Goal: Task Accomplishment & Management: Complete application form

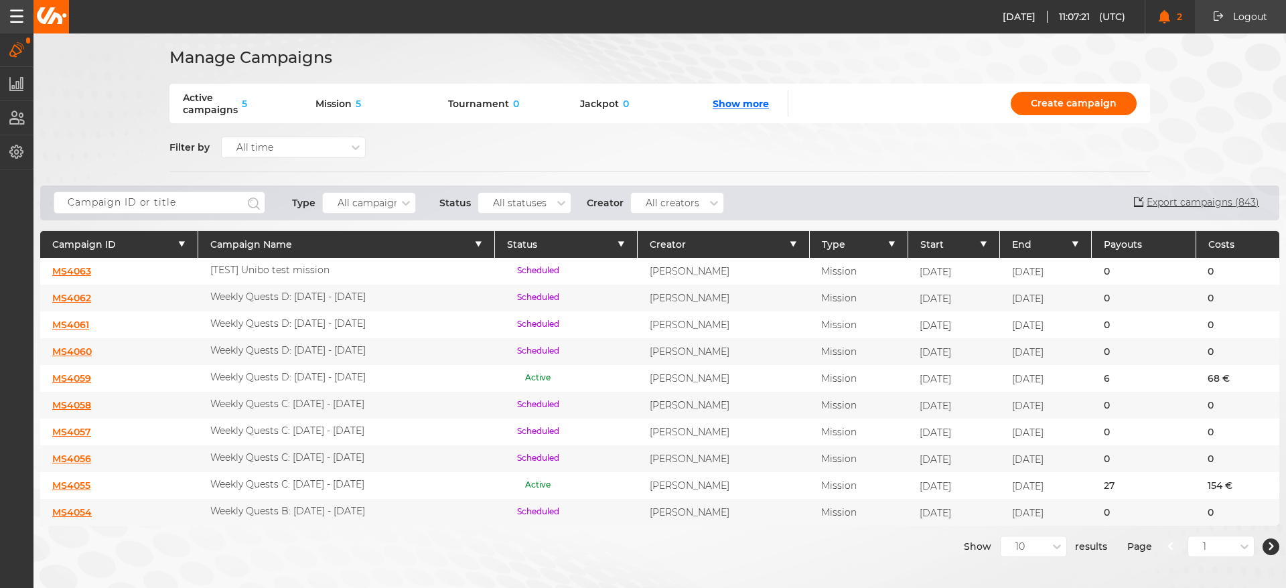
drag, startPoint x: 759, startPoint y: 162, endPoint x: 305, endPoint y: 224, distance: 457.7
click at [760, 162] on div "Filter by All time" at bounding box center [659, 147] width 981 height 48
click at [62, 272] on link "MS4063" at bounding box center [71, 271] width 39 height 12
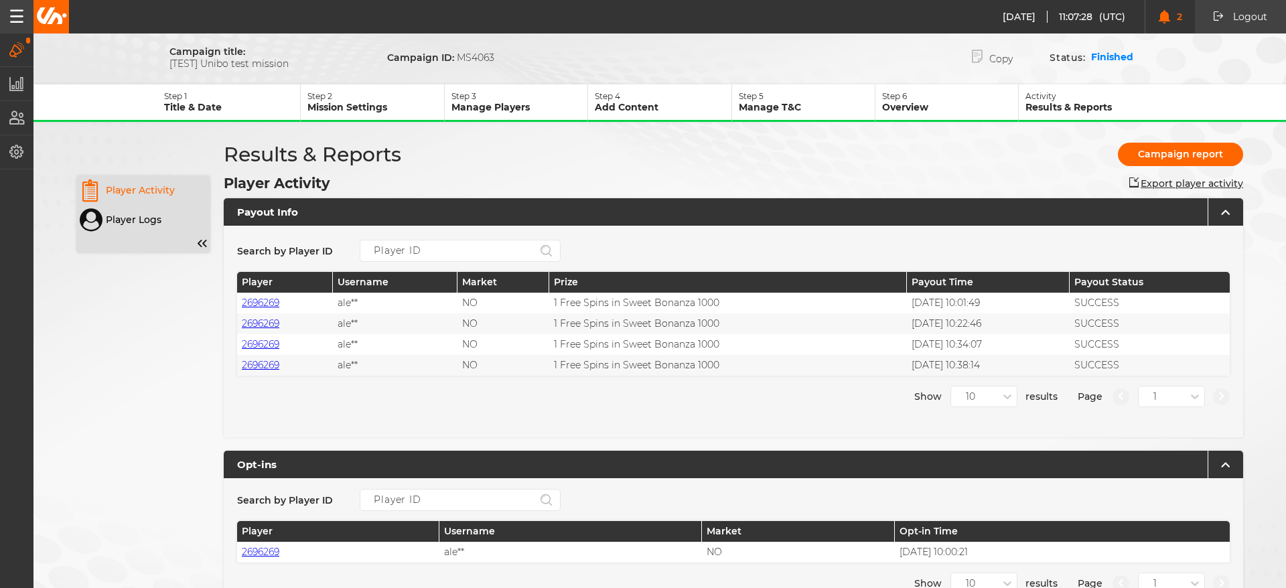
click at [326, 95] on p "Step 2" at bounding box center [375, 96] width 136 height 10
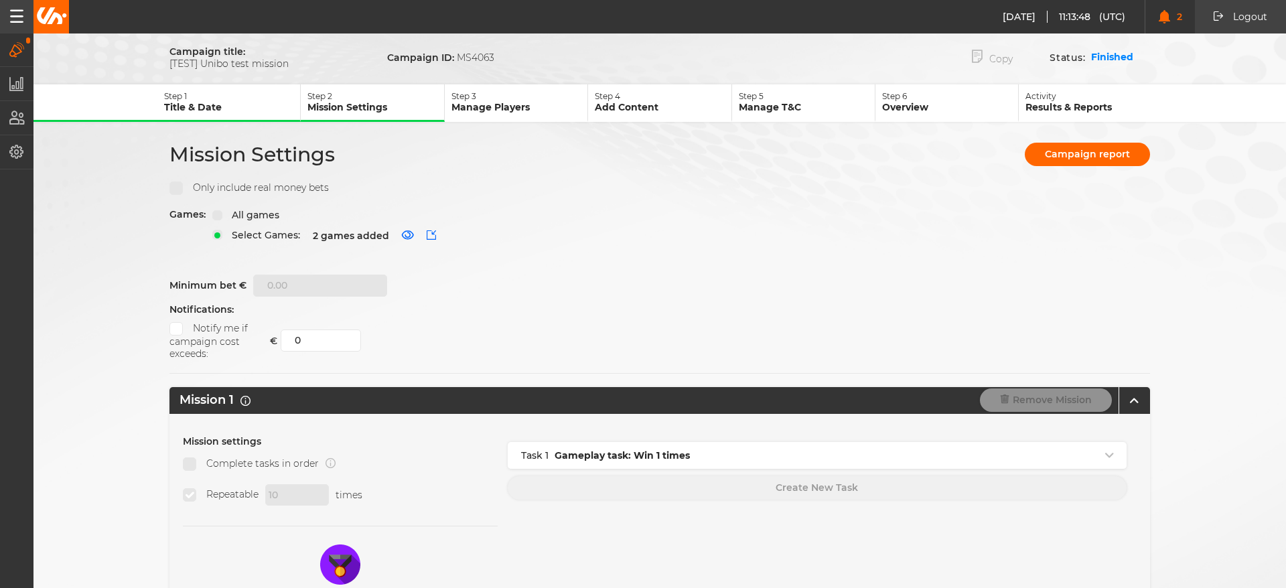
click at [987, 58] on button "Copy" at bounding box center [992, 57] width 81 height 27
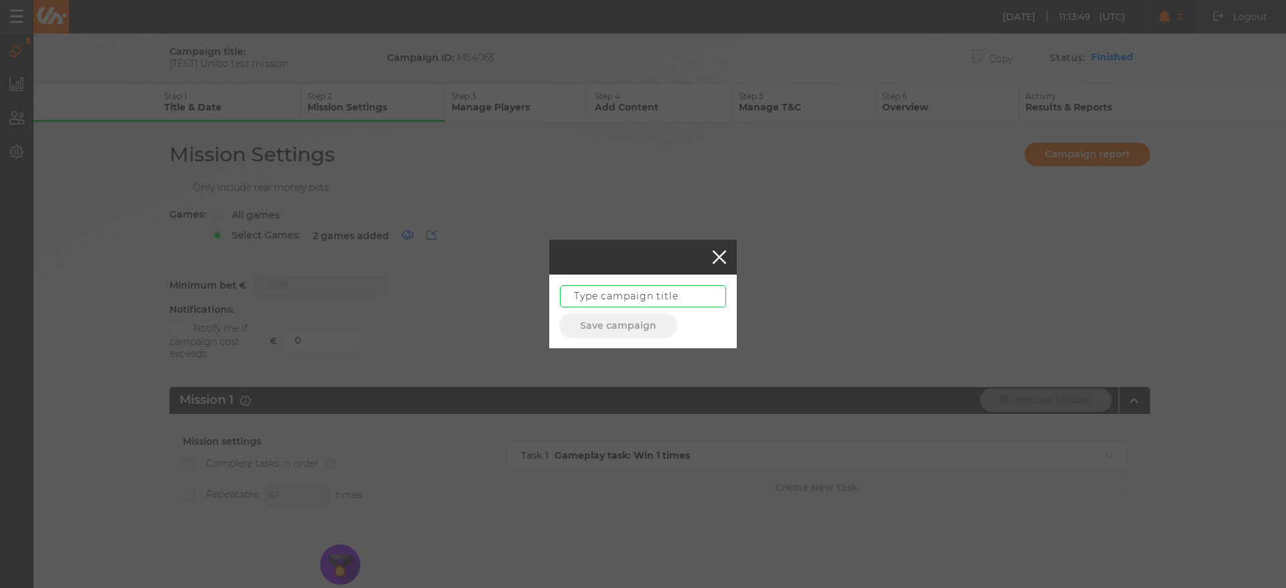
click at [636, 291] on input "text" at bounding box center [643, 296] width 166 height 22
type input "[TEST] Unibo test mission 2"
click button "Save campaign" at bounding box center [618, 325] width 117 height 23
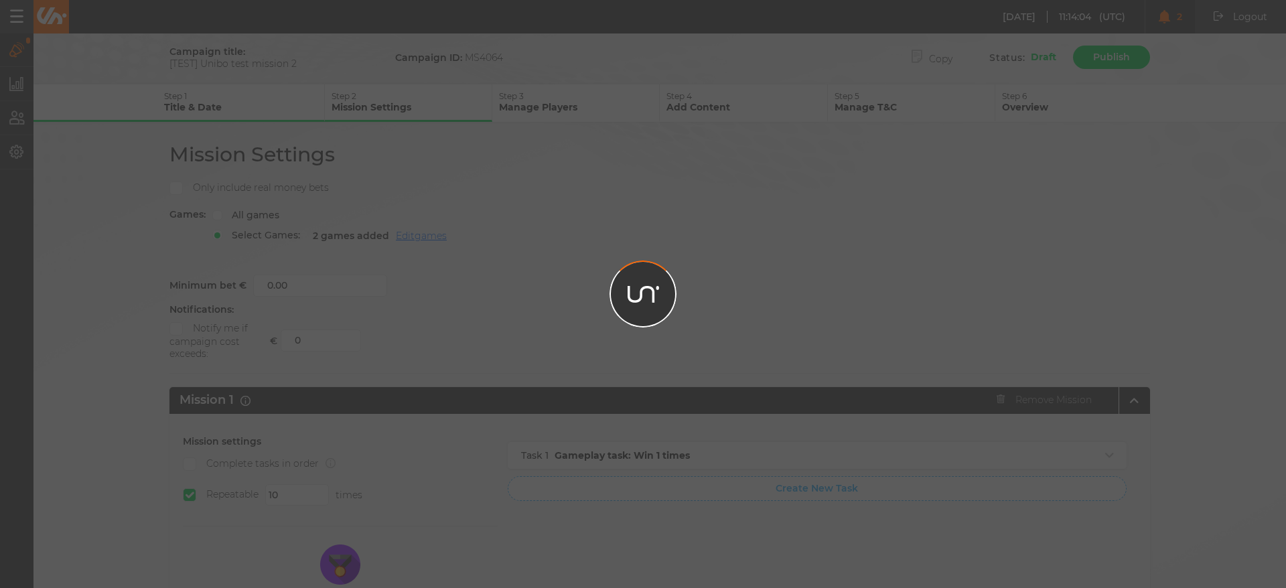
type input "100"
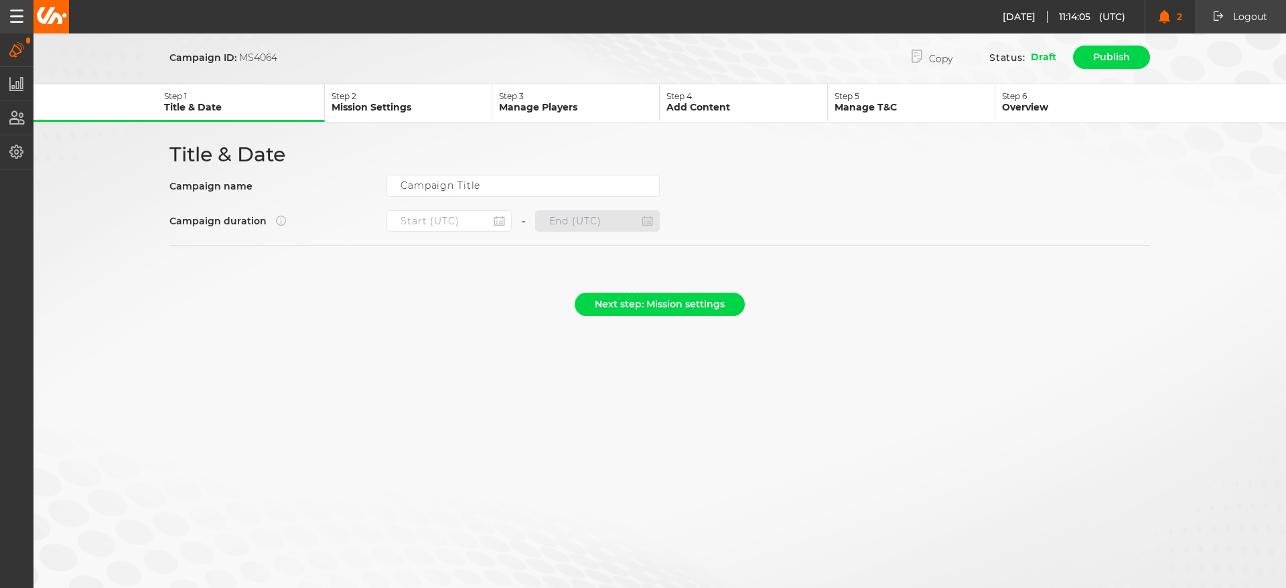
type input "[TEST] Unibo test mission 2"
type input "08.09.2025 09:55"
type input "08.09.2025 12:59"
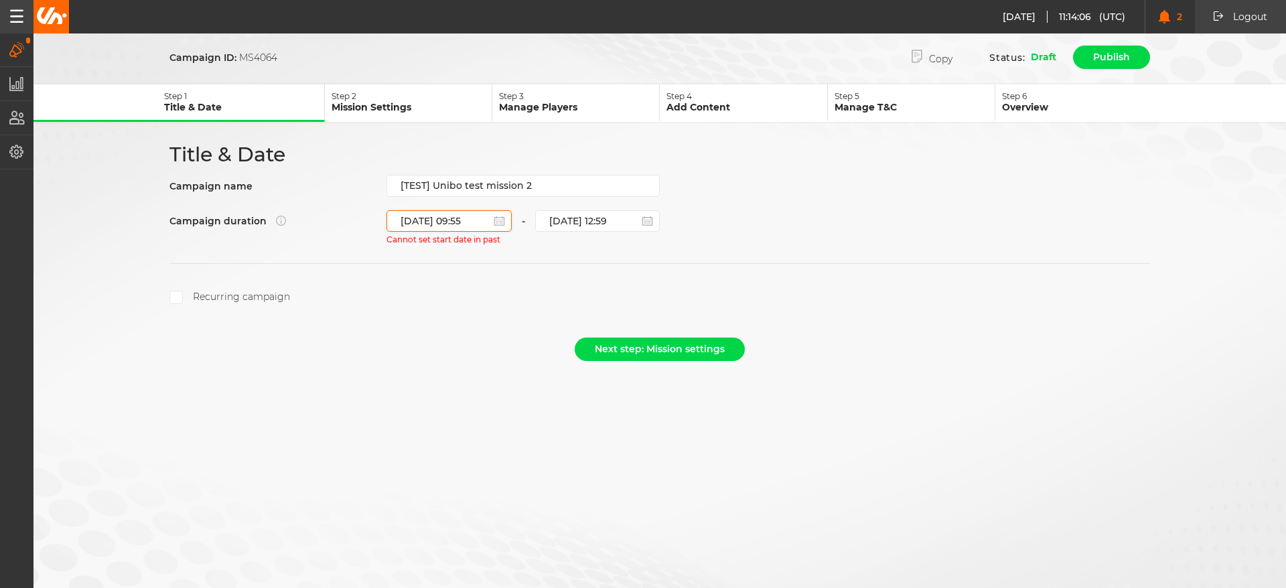
click at [492, 227] on input "08.09.2025 09:55" at bounding box center [449, 220] width 125 height 21
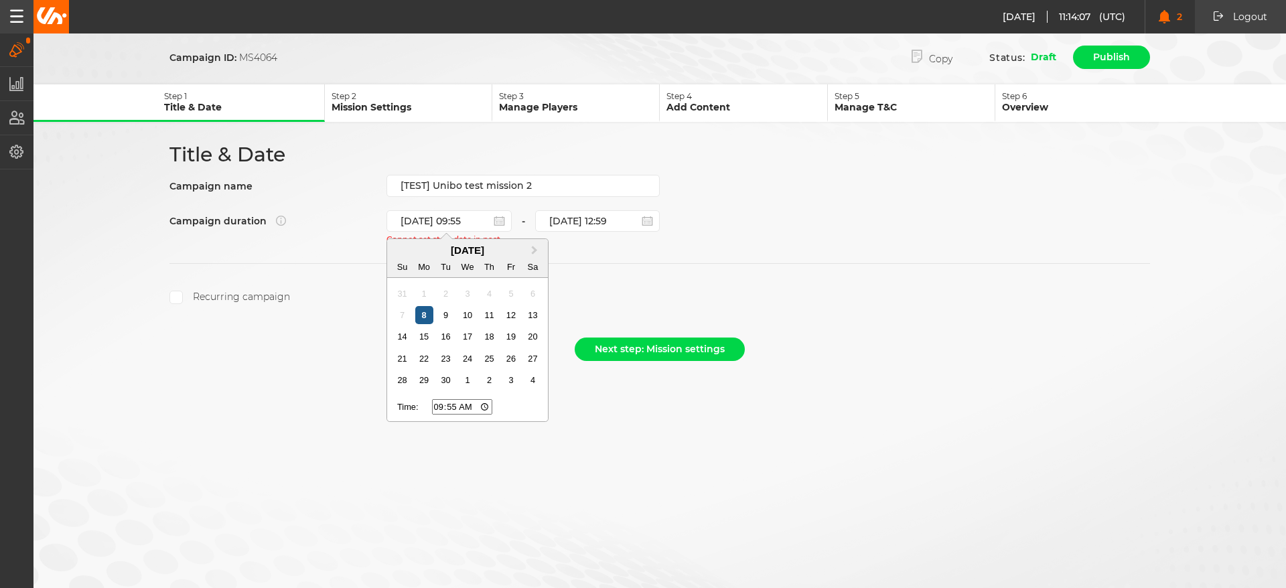
click at [425, 318] on div "8" at bounding box center [424, 315] width 18 height 18
type input "08.09.2025 11:19"
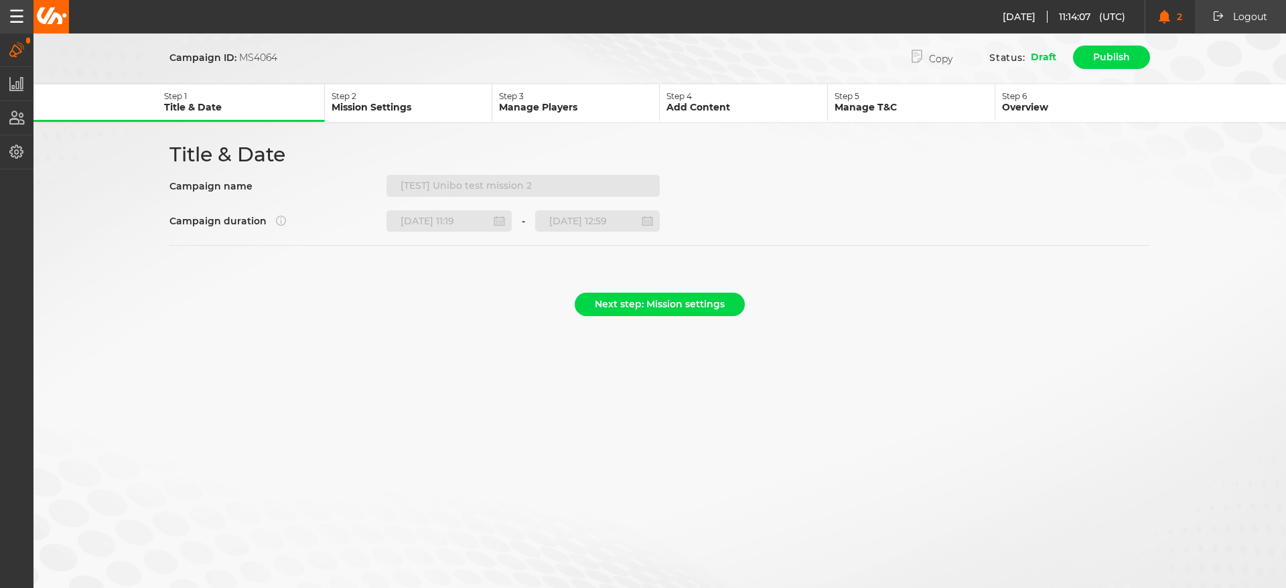
click at [635, 219] on input "08.09.2025 12:59" at bounding box center [597, 220] width 125 height 21
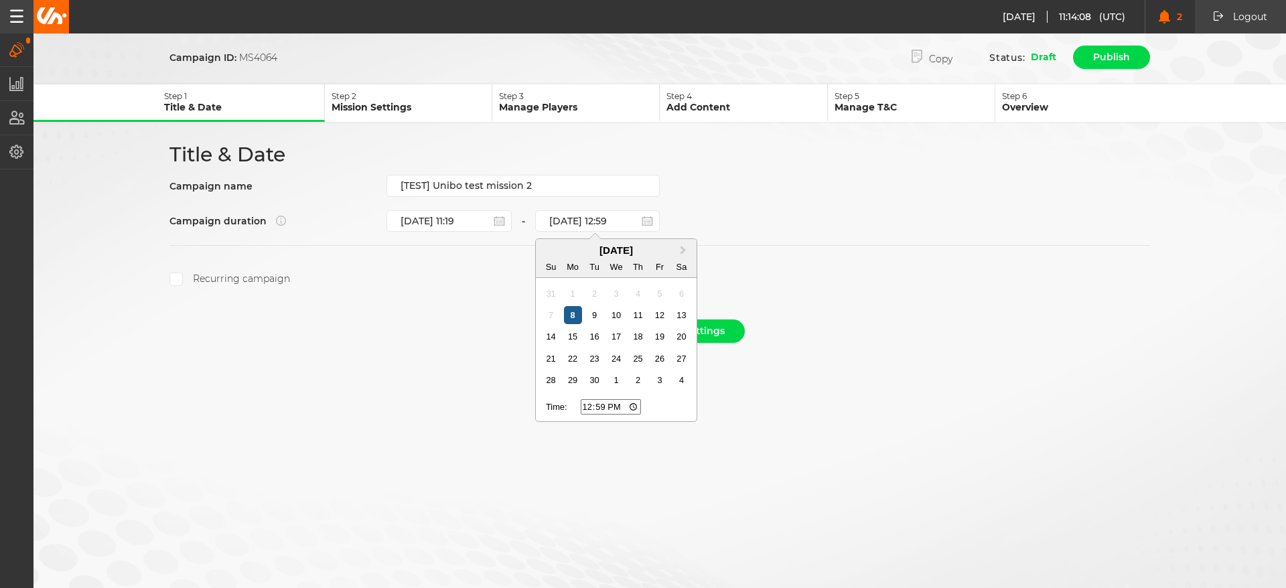
click at [573, 315] on div "8" at bounding box center [573, 315] width 18 height 18
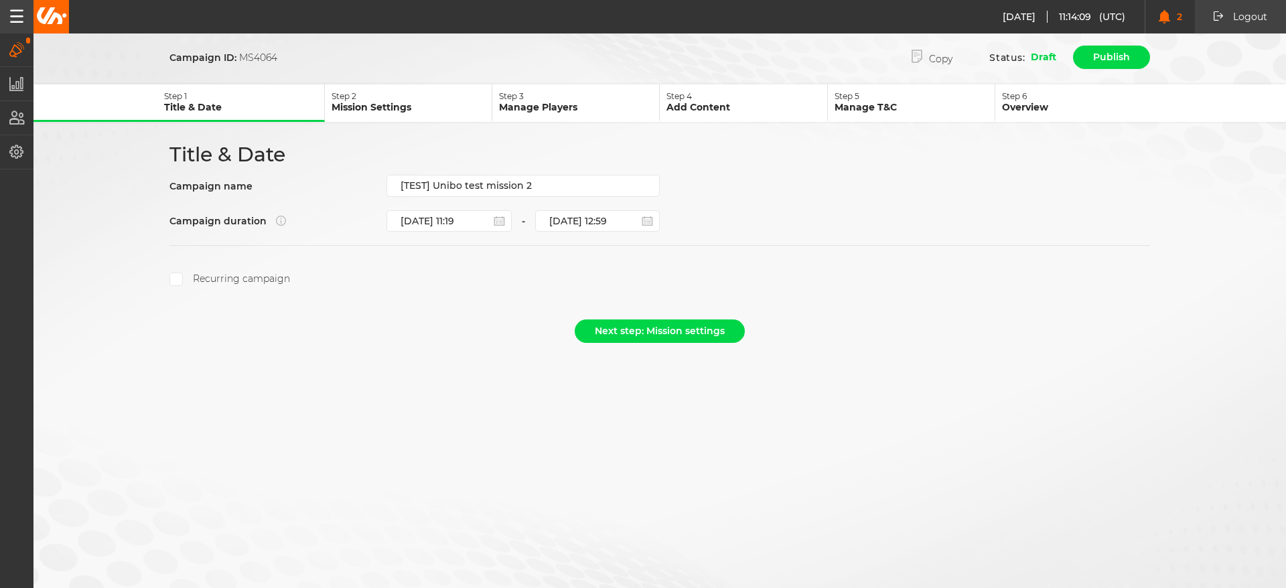
click at [438, 99] on p "Step 2" at bounding box center [412, 96] width 160 height 10
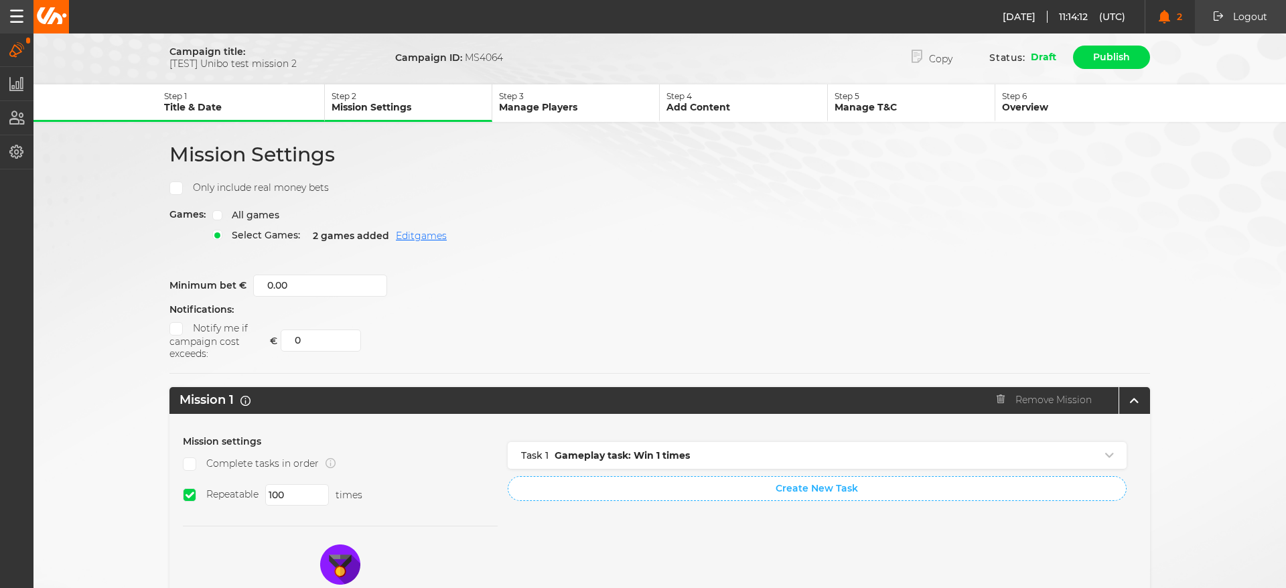
click at [598, 102] on p "Manage Players" at bounding box center [579, 107] width 160 height 12
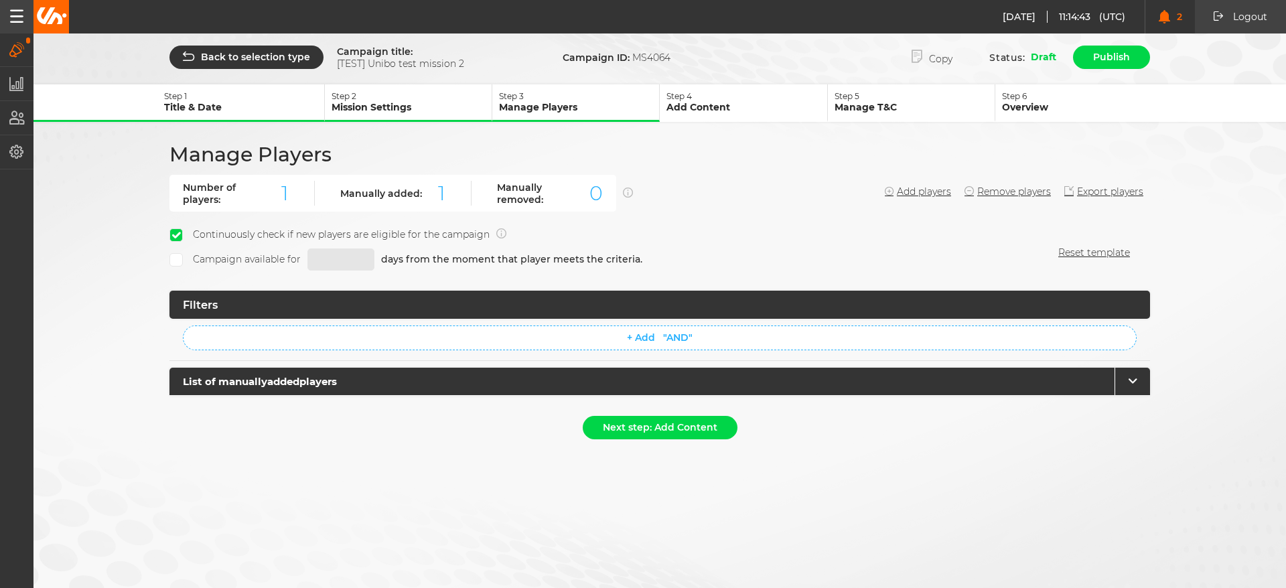
click at [727, 102] on p "Add Content" at bounding box center [747, 107] width 160 height 12
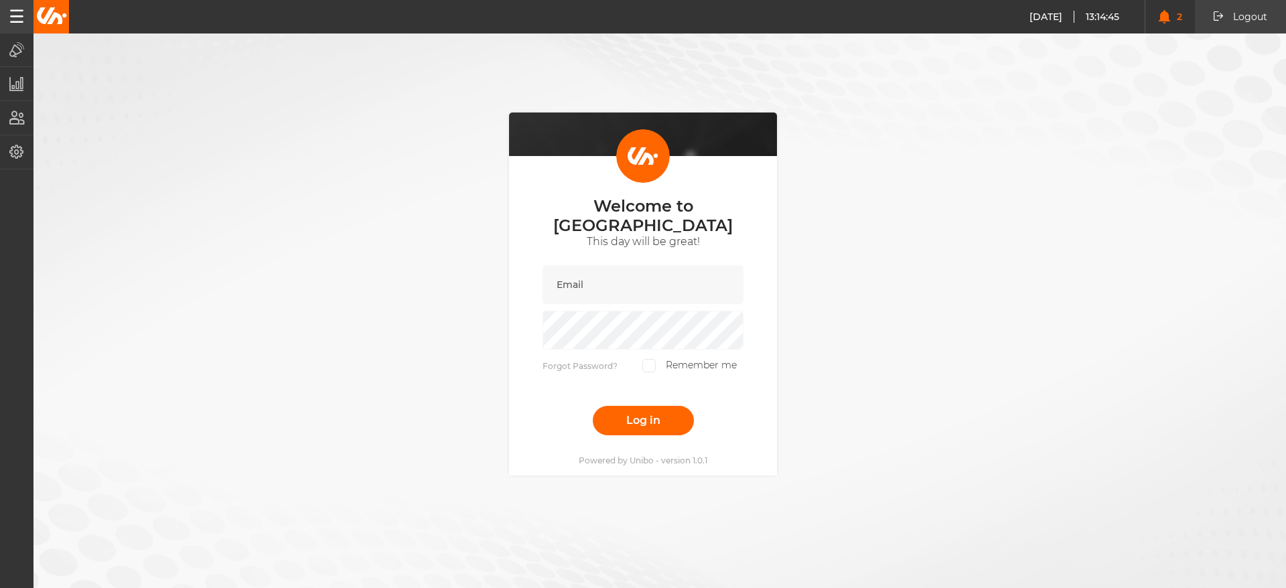
click at [972, 230] on div "Welcome to Unibo This day will be great! Forgot Password? Remember me Log in Po…" at bounding box center [643, 294] width 1286 height 588
click at [26, 52] on button "Campaigns" at bounding box center [16, 49] width 33 height 33
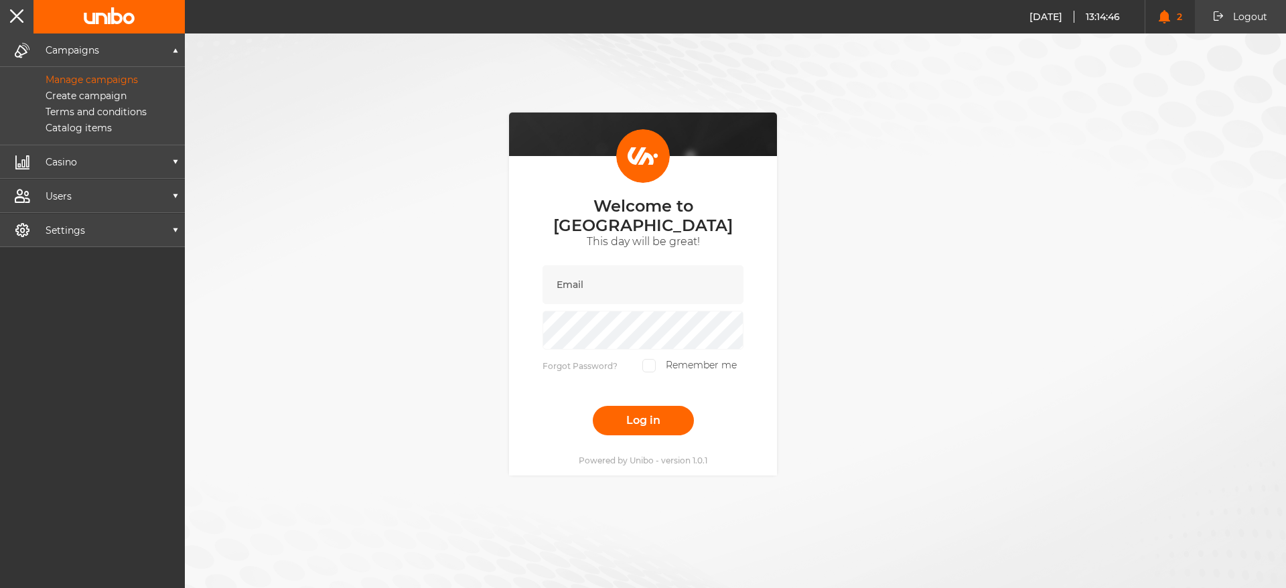
click at [60, 84] on p "Manage campaigns" at bounding box center [76, 80] width 123 height 12
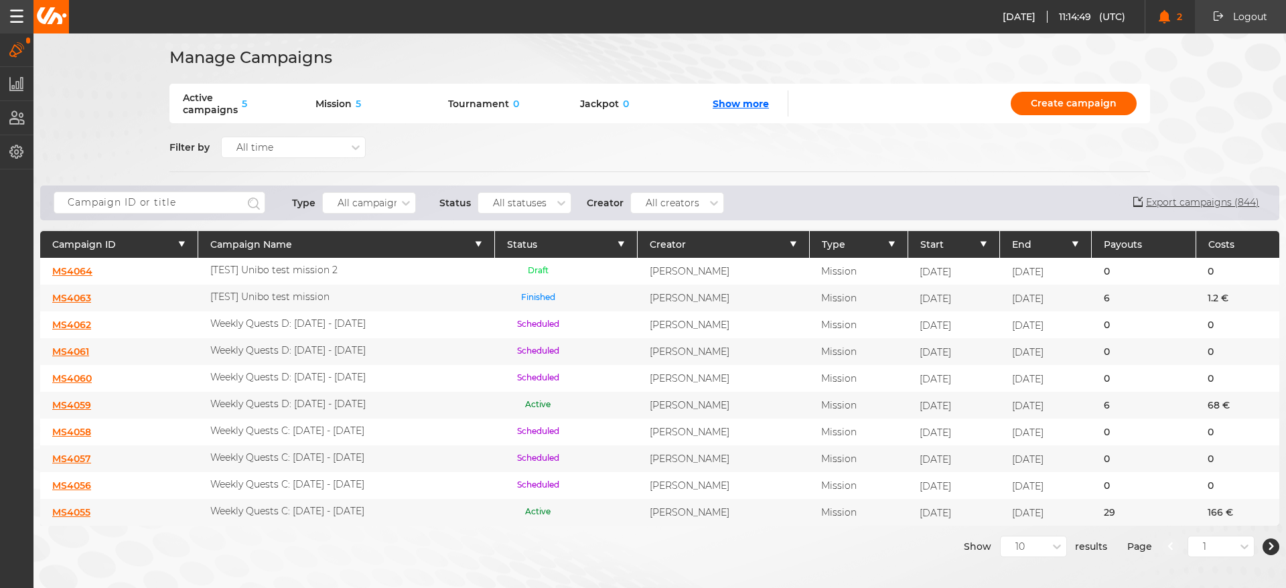
click at [66, 265] on link "MS4064" at bounding box center [72, 271] width 40 height 12
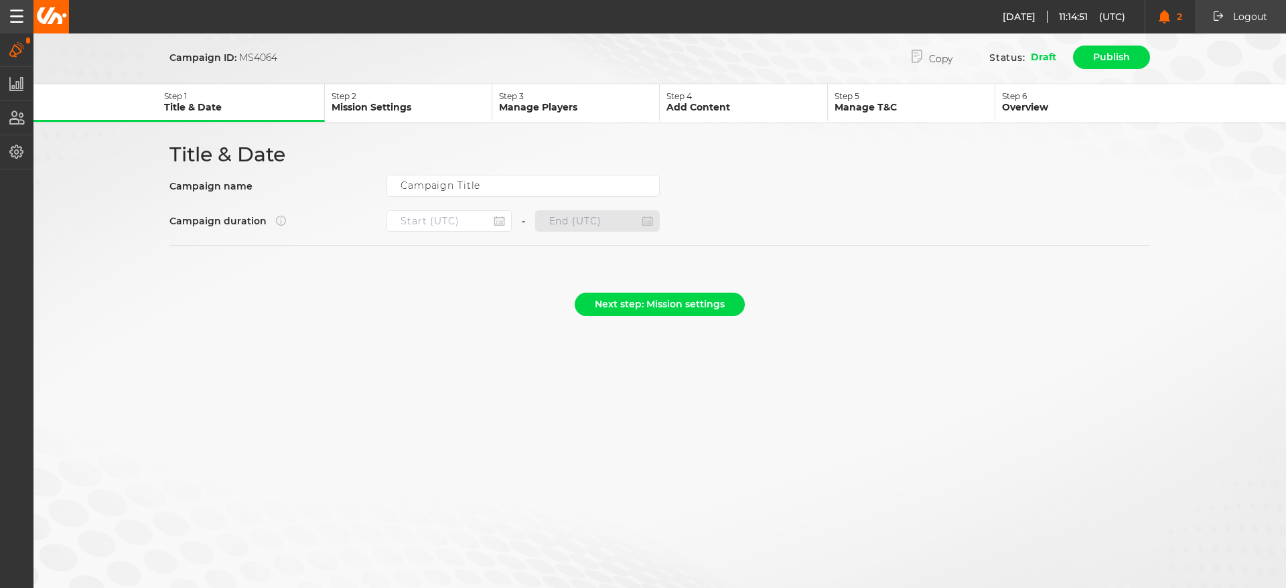
type input "[TEST] Unibo test mission 2"
type input "08.09.2025 11:19"
type input "08.09.2025 12:59"
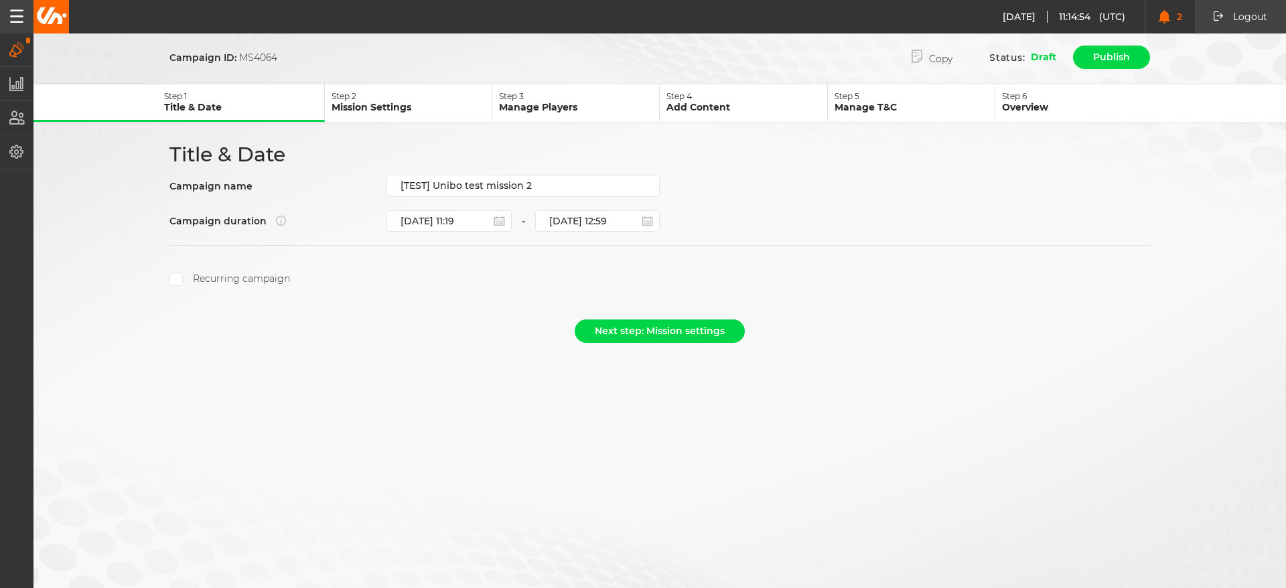
click at [617, 209] on div "Title & Date Campaign name [TEST] Unibo test mission 2 Campaign duration 08.09.…" at bounding box center [659, 214] width 1005 height 144
click at [615, 214] on input "08.09.2025 12:59" at bounding box center [597, 220] width 125 height 21
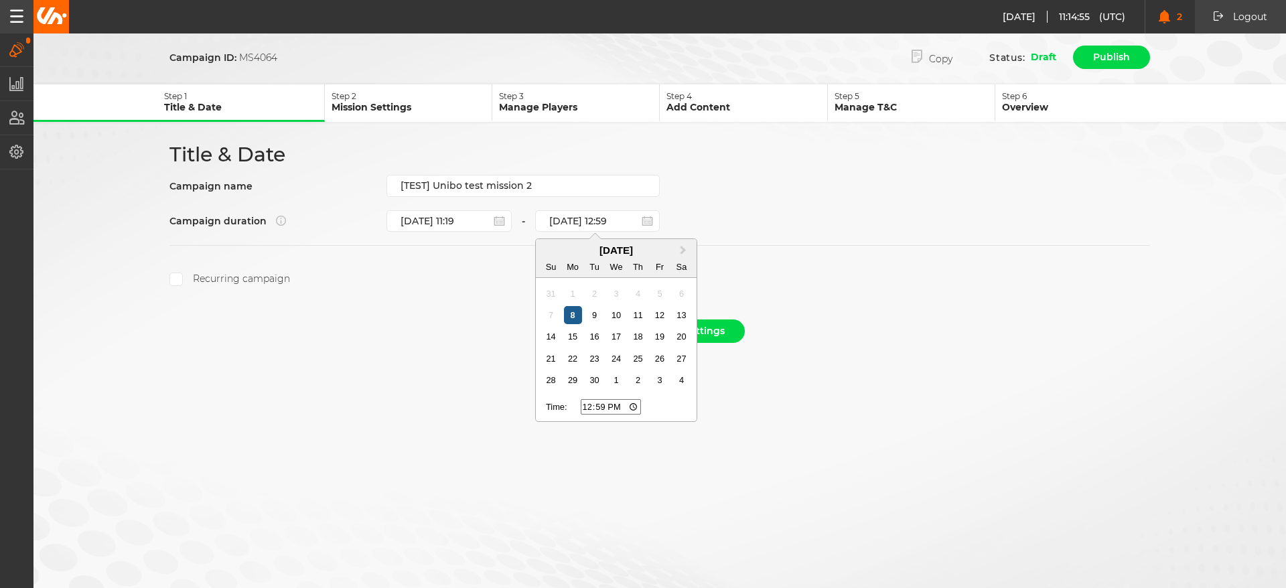
click at [571, 316] on div "8" at bounding box center [573, 315] width 18 height 18
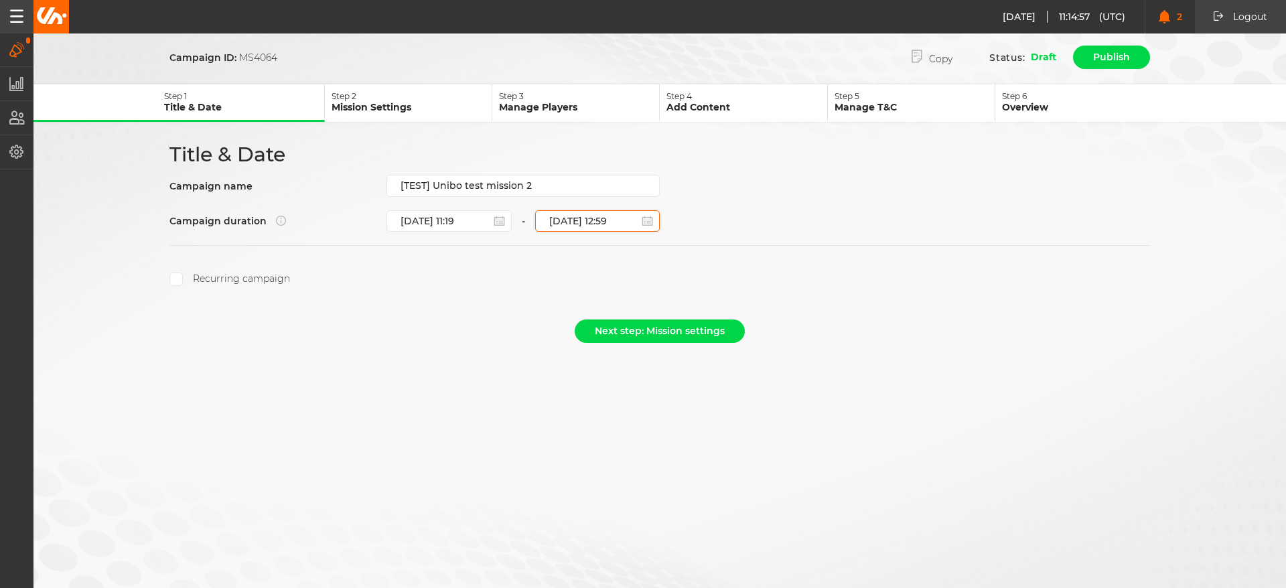
click at [596, 227] on input "08.09.2025 12:59" at bounding box center [597, 220] width 125 height 21
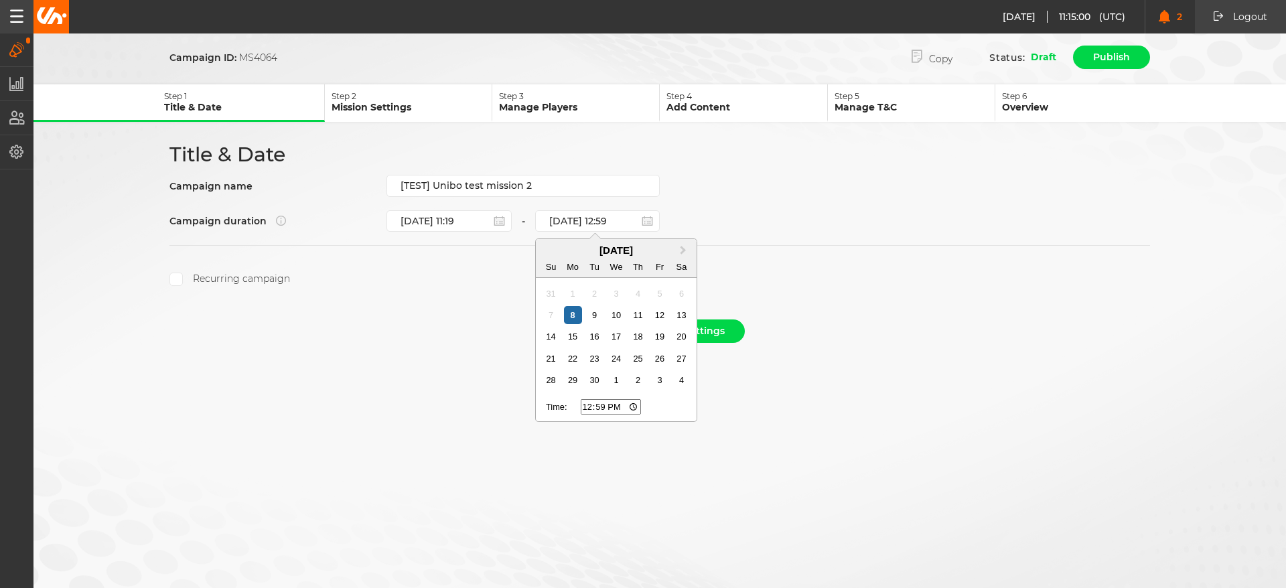
click at [585, 407] on input "12:59" at bounding box center [611, 406] width 60 height 15
click at [954, 308] on form "Campaign ID: MS4064 Copy Status: Draft Publish Step 1 Title & Date Step 2 Missi…" at bounding box center [659, 197] width 1253 height 306
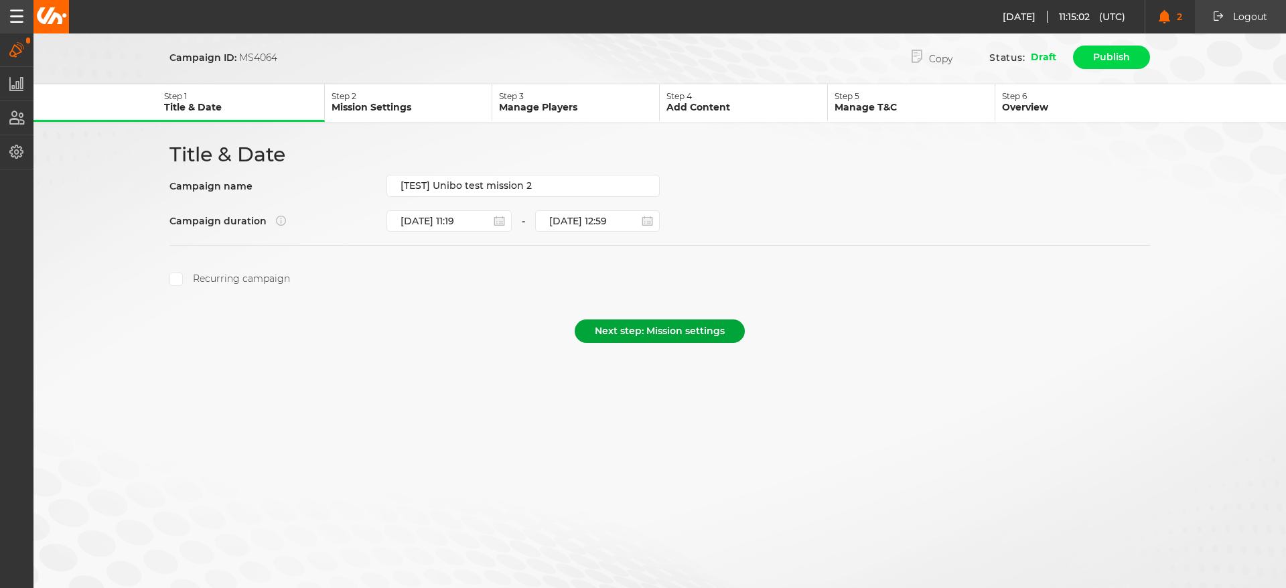
click at [661, 334] on button "Next step: Mission settings" at bounding box center [660, 331] width 170 height 23
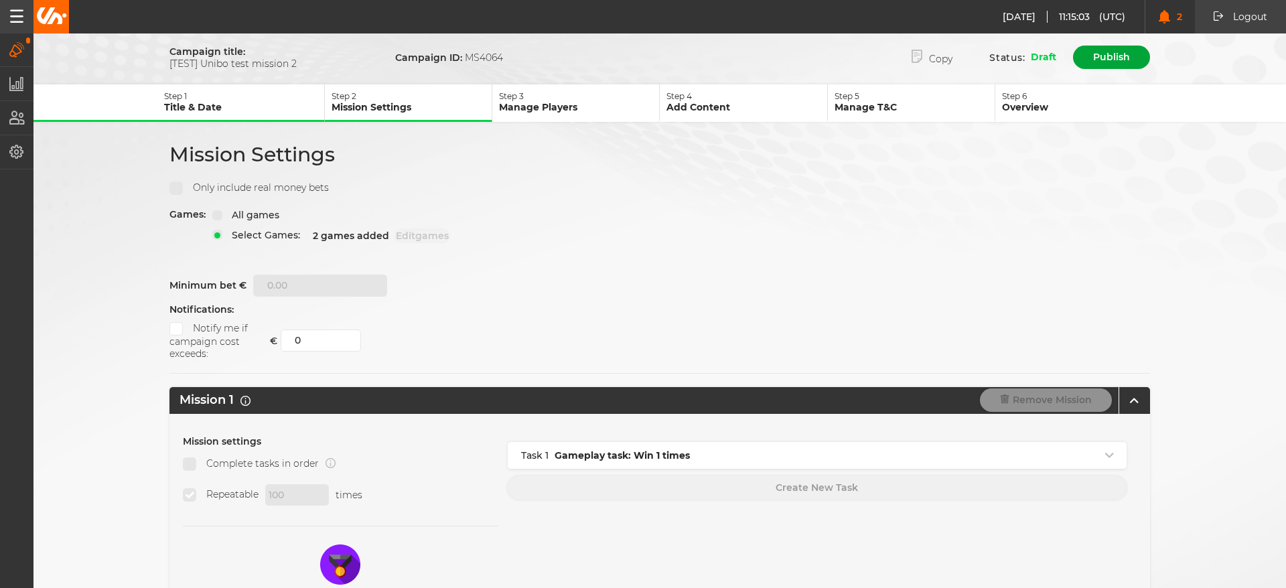
click at [1096, 55] on button "Publish" at bounding box center [1111, 57] width 77 height 23
